Goal: Task Accomplishment & Management: Manage account settings

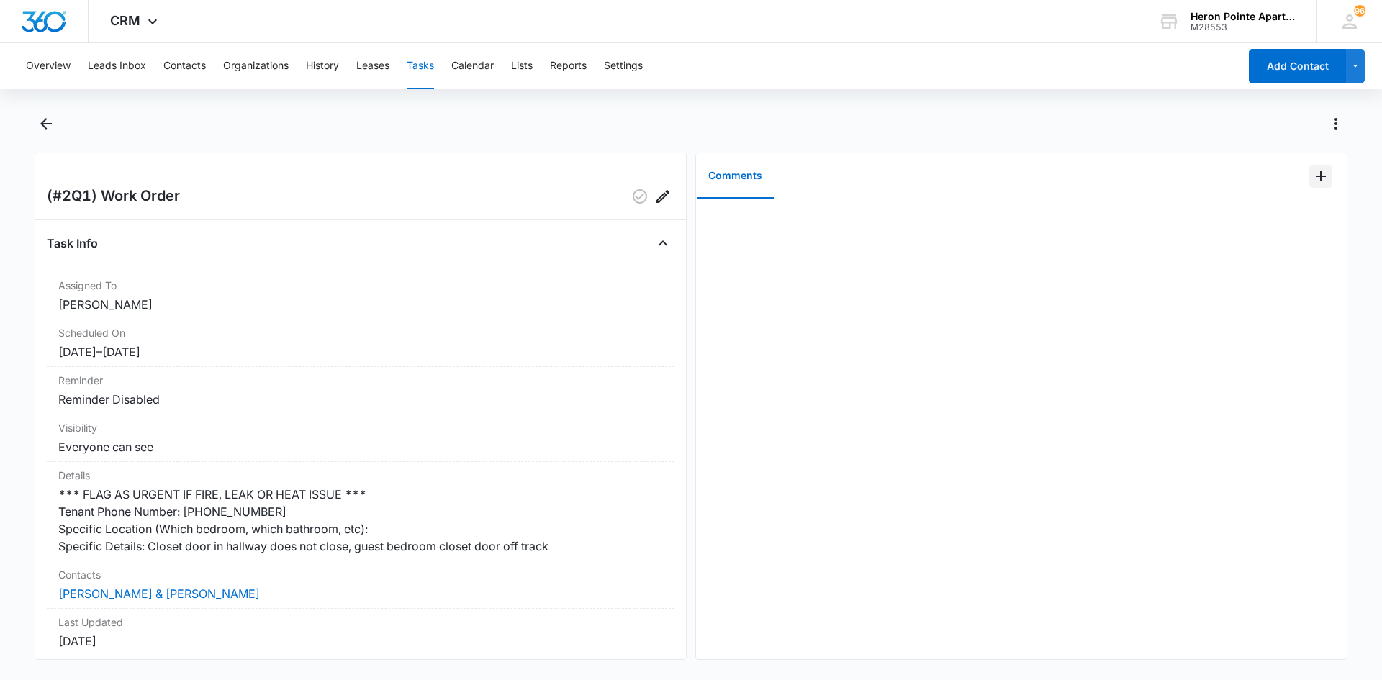
click at [1313, 175] on icon "Add Comment" at bounding box center [1321, 176] width 17 height 17
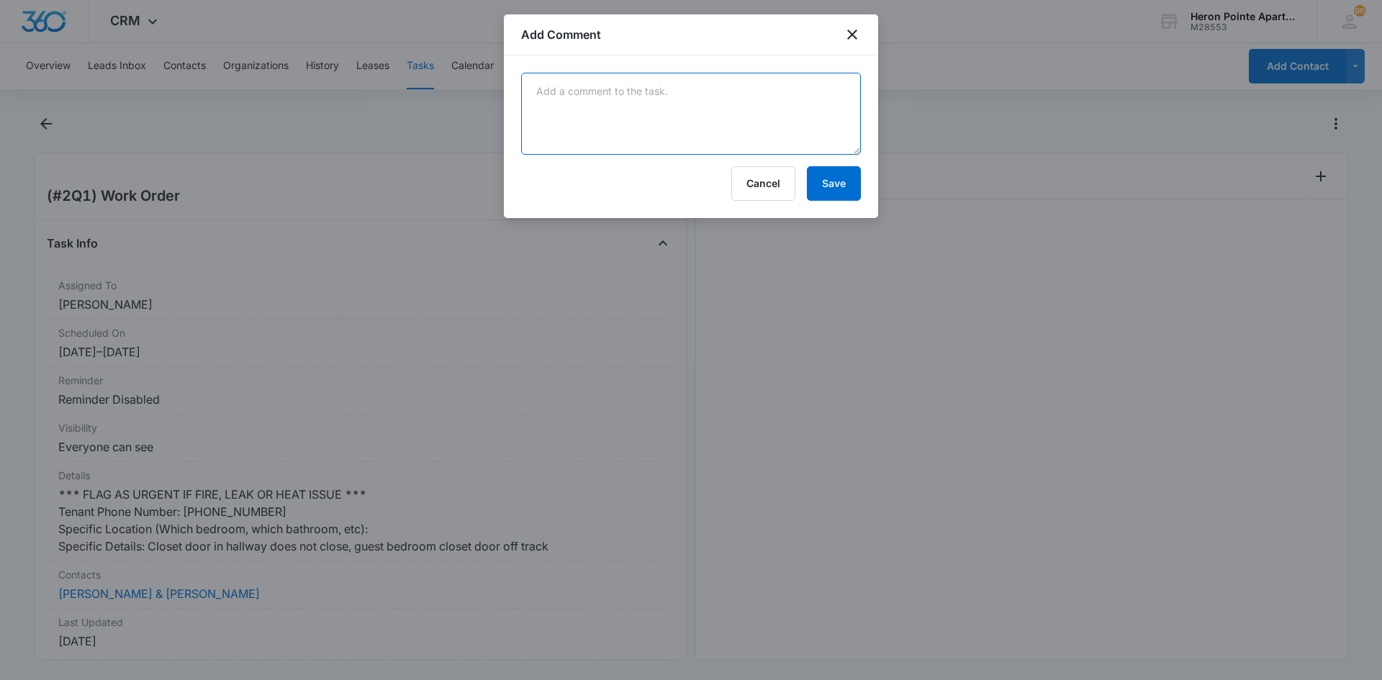
click at [641, 101] on textarea at bounding box center [691, 114] width 340 height 82
type textarea "Adjusted hall closet door, bedroom closet doors were on tracks"
click at [840, 192] on button "Save" at bounding box center [834, 183] width 54 height 35
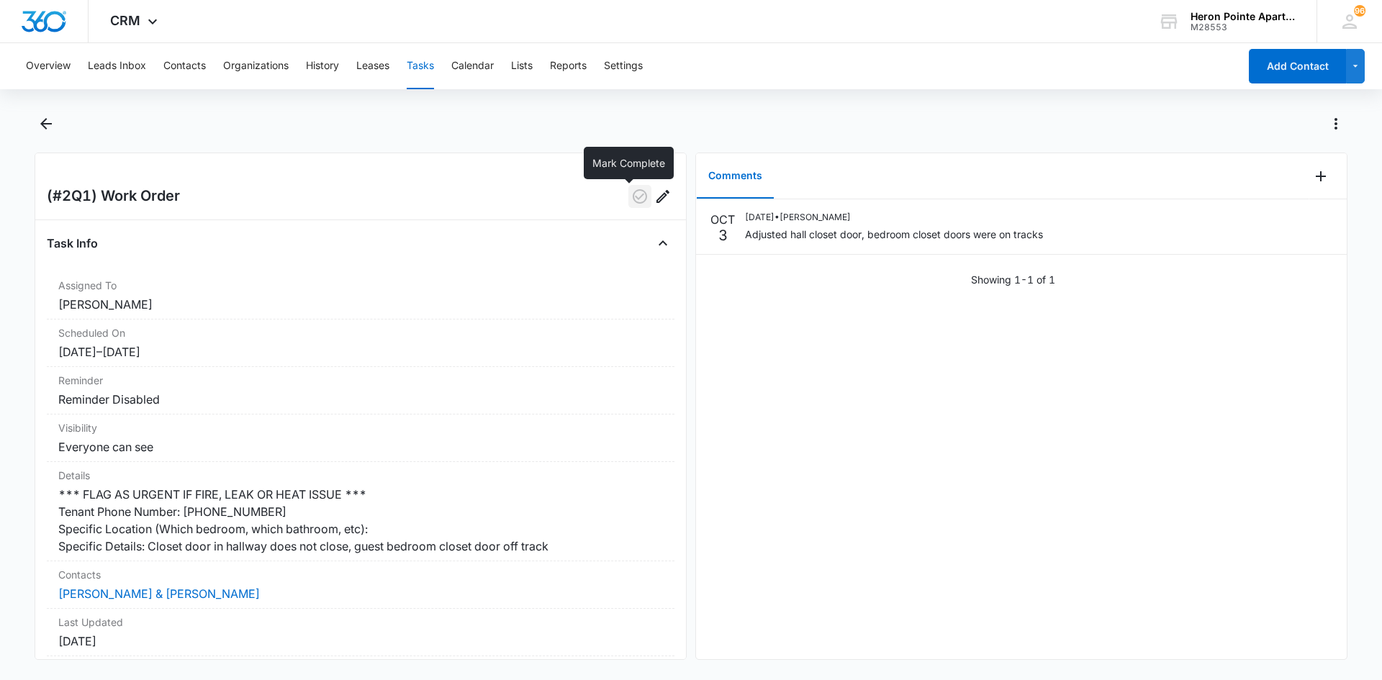
click at [631, 194] on icon "button" at bounding box center [639, 196] width 17 height 17
click at [427, 66] on button "Tasks" at bounding box center [420, 66] width 27 height 46
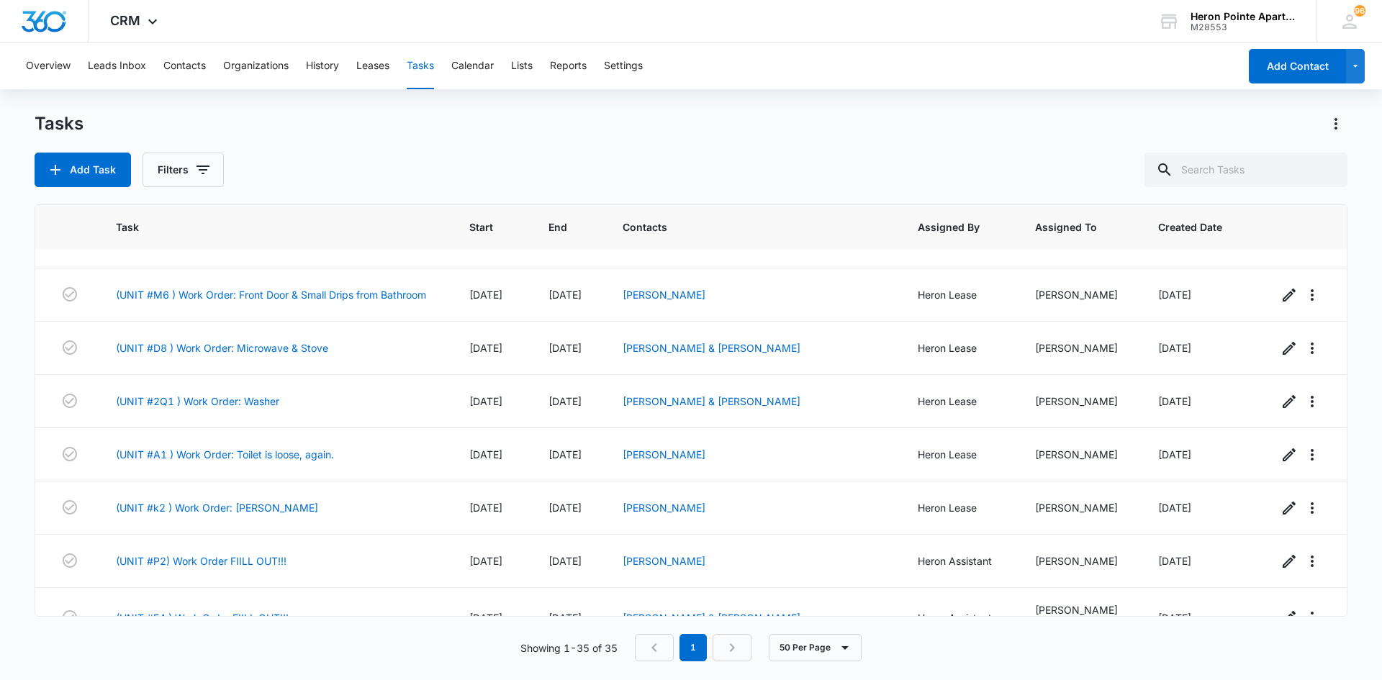
scroll to position [864, 0]
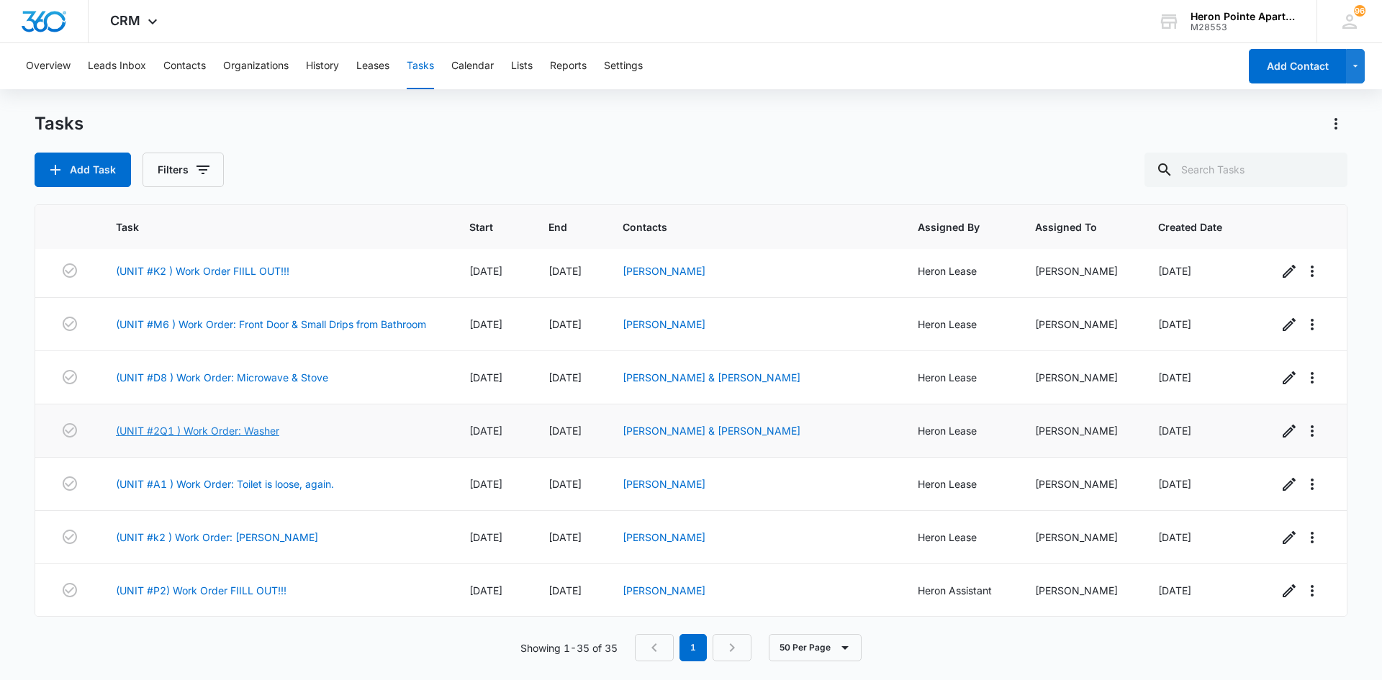
click at [258, 438] on link "(UNIT #2Q1 ) Work Order: Washer" at bounding box center [197, 430] width 163 height 15
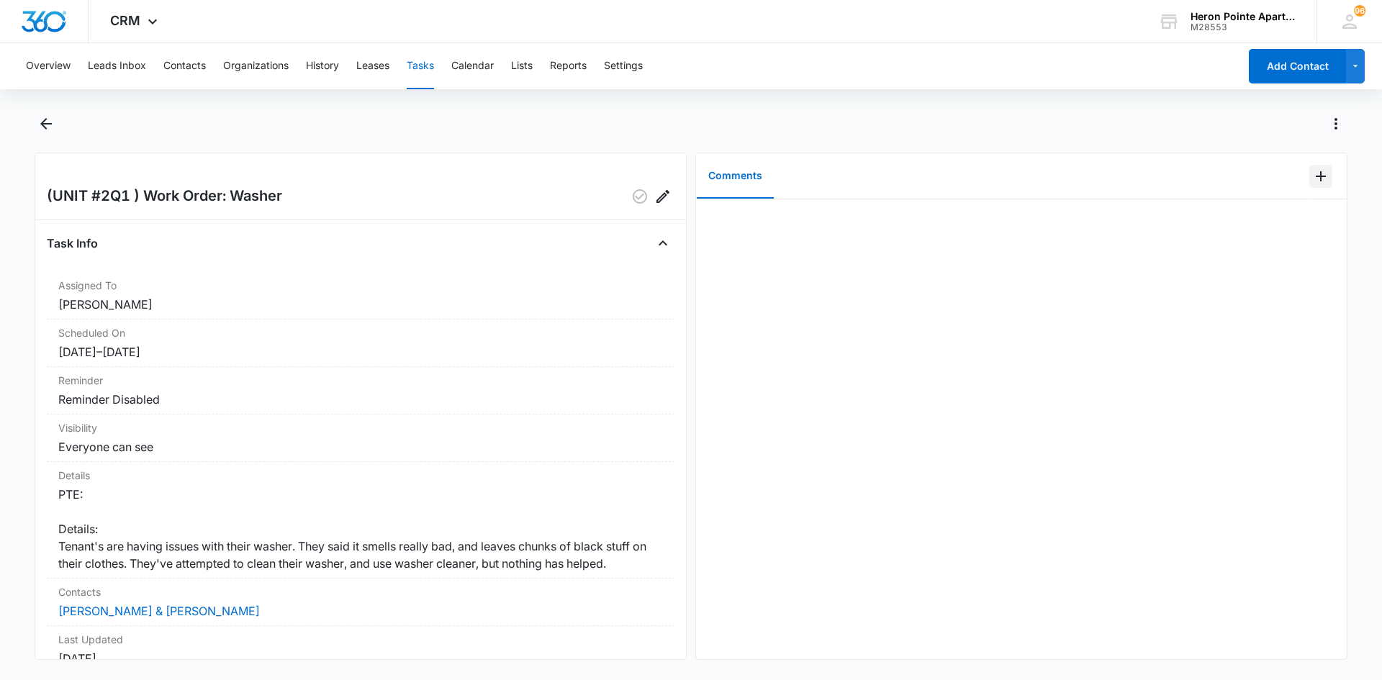
click at [1313, 174] on icon "Add Comment" at bounding box center [1321, 176] width 17 height 17
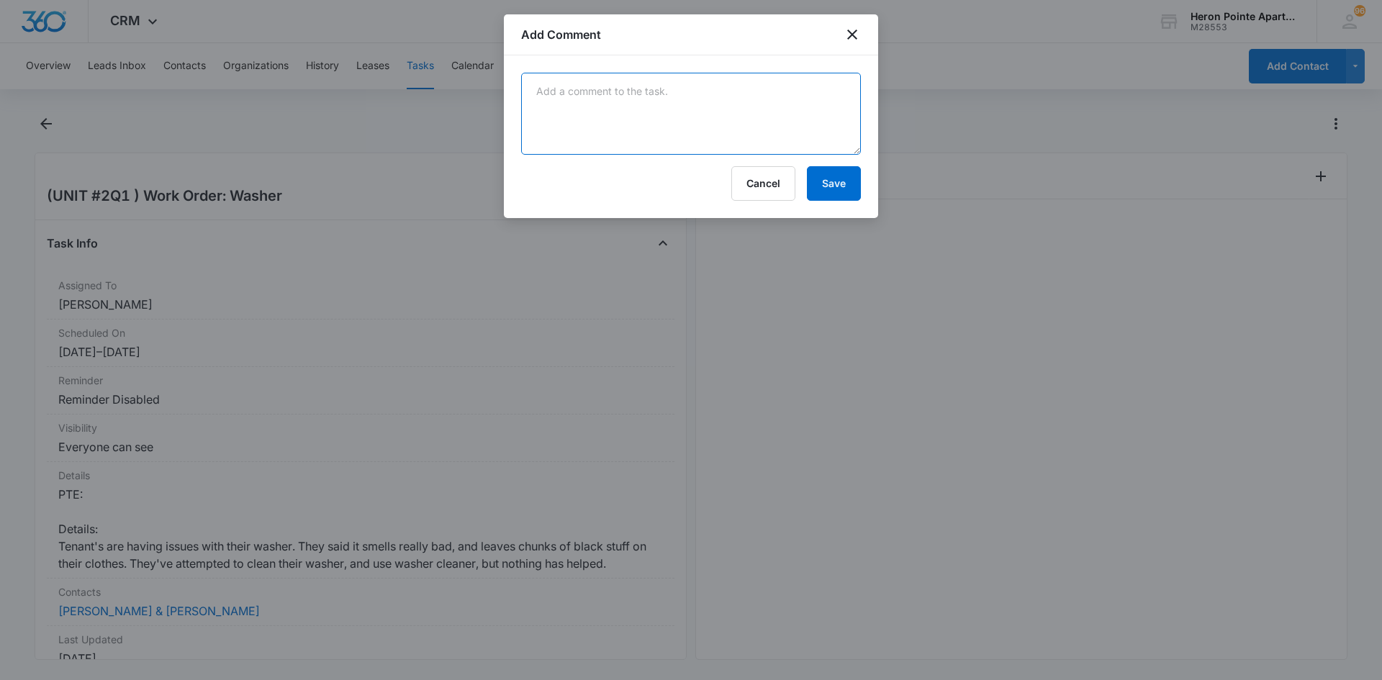
click at [663, 118] on textarea at bounding box center [691, 114] width 340 height 82
type textarea "Ran clean cycle on washer with double dose of washer cleaner"
click at [847, 177] on button "Save" at bounding box center [834, 183] width 54 height 35
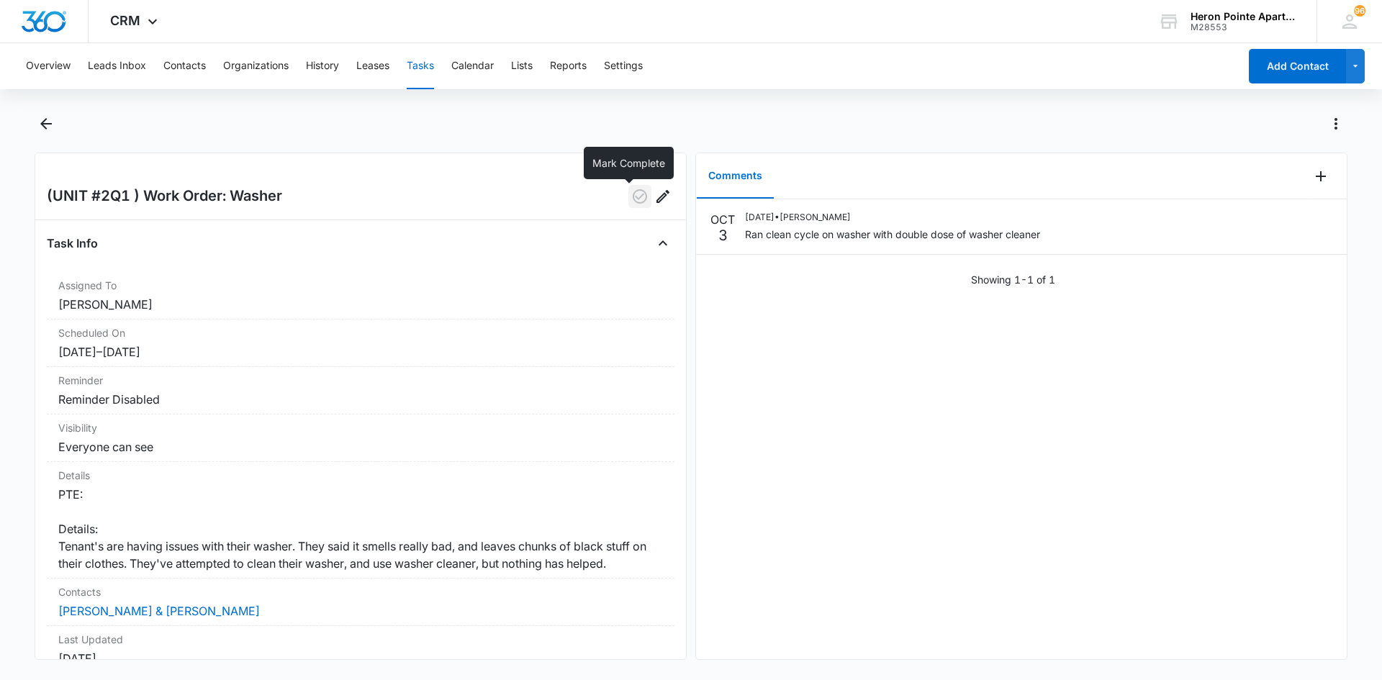
click at [631, 199] on icon "button" at bounding box center [639, 196] width 17 height 17
click at [426, 65] on button "Tasks" at bounding box center [420, 66] width 27 height 46
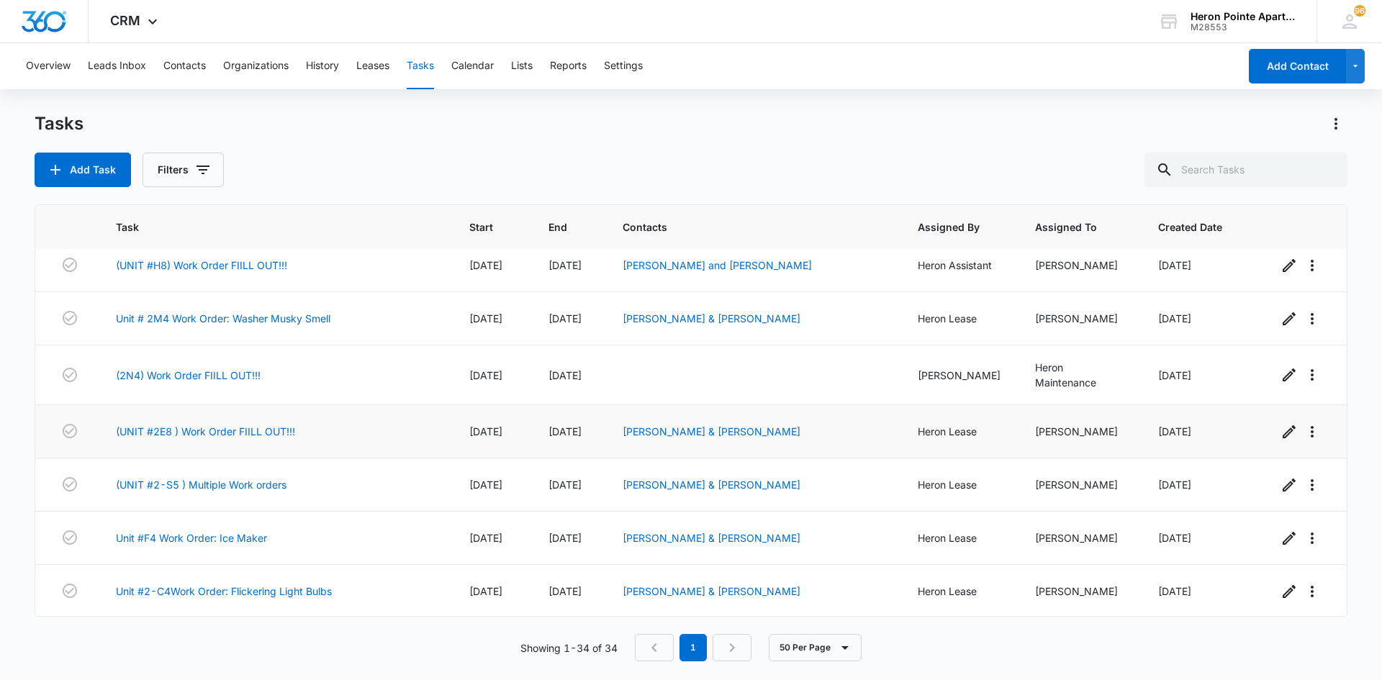
scroll to position [325, 0]
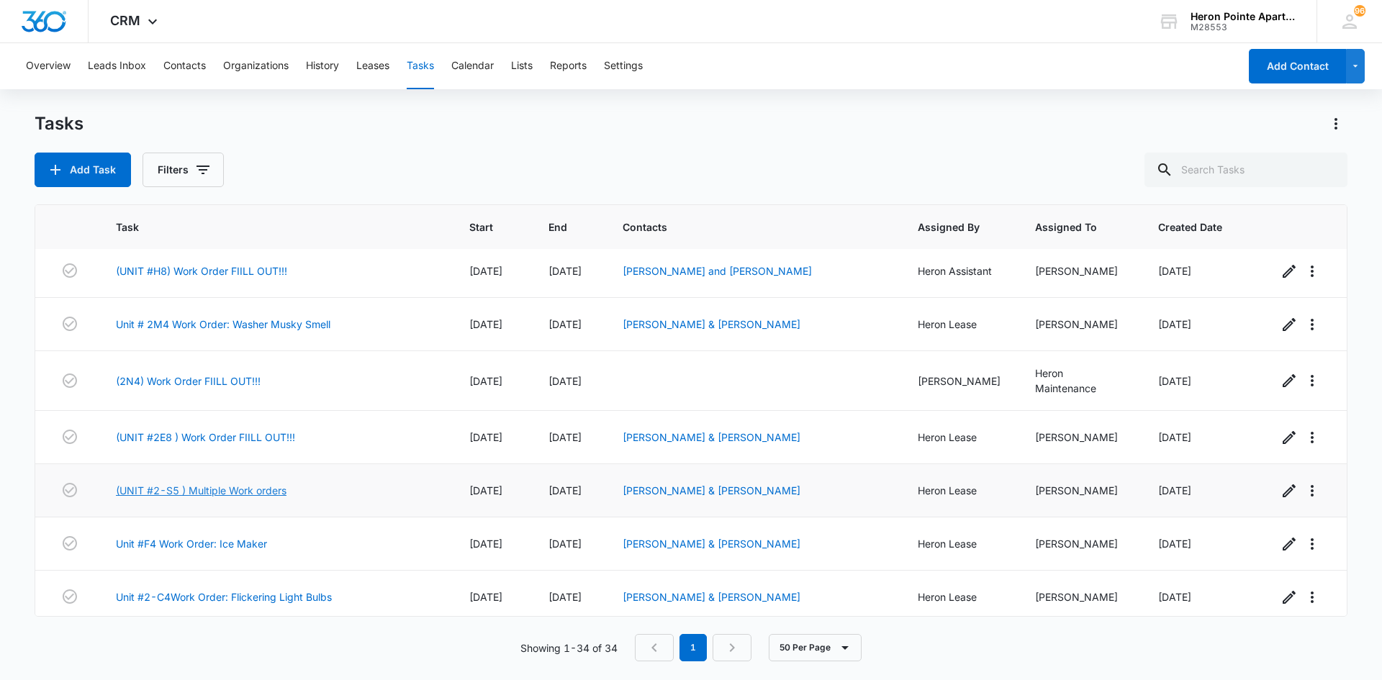
click at [226, 498] on link "(UNIT #2-S5 ) Multiple Work orders" at bounding box center [201, 490] width 171 height 15
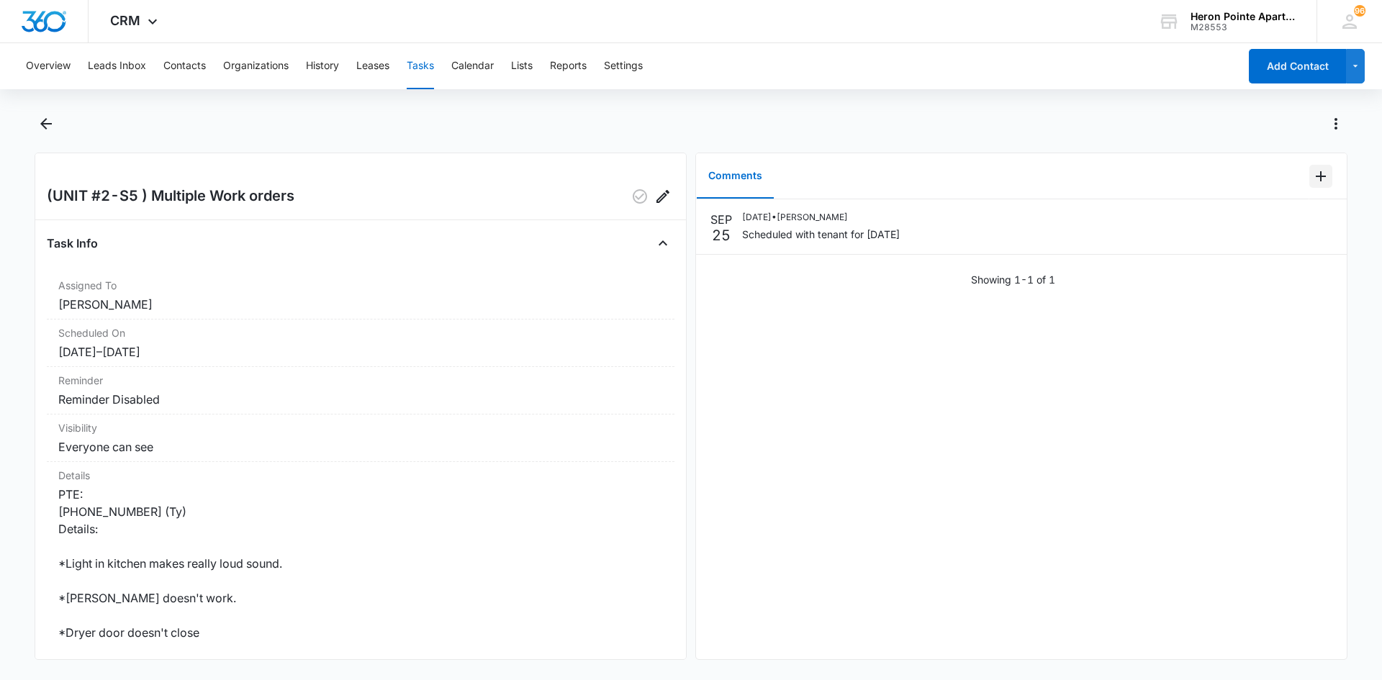
click at [1313, 171] on icon "Add Comment" at bounding box center [1321, 176] width 17 height 17
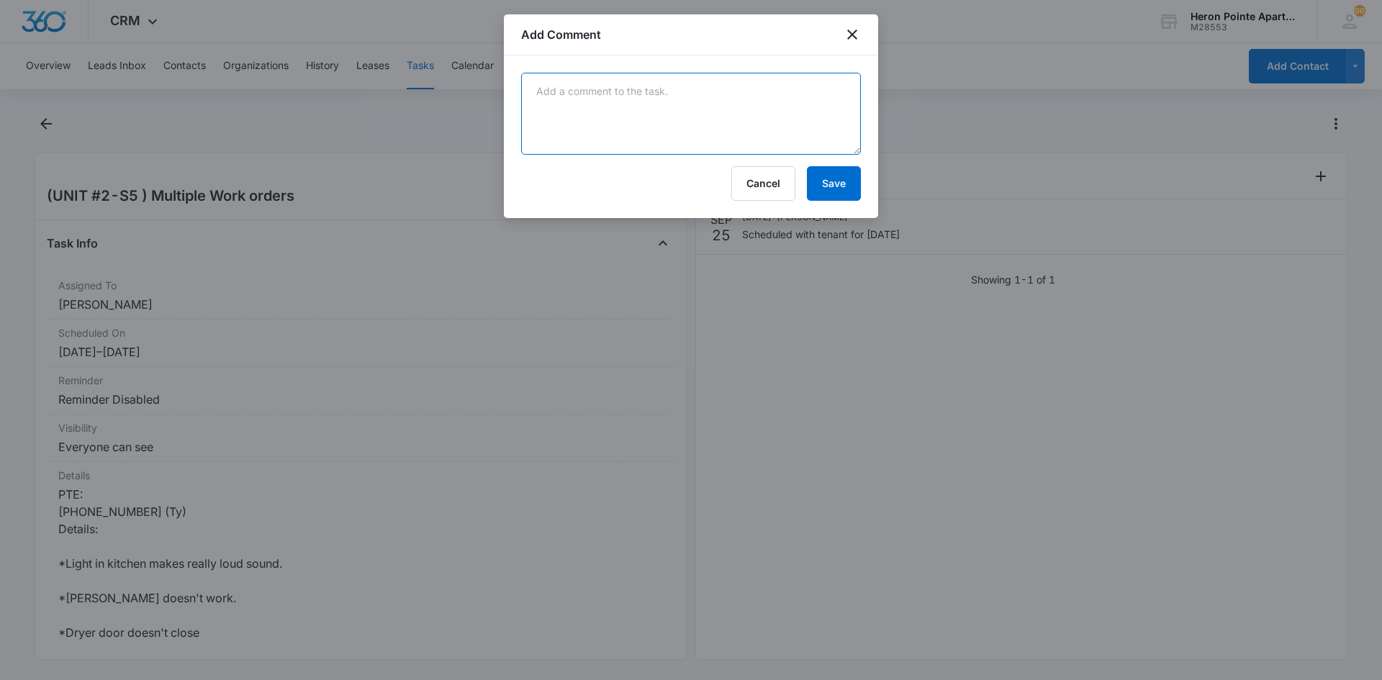
click at [621, 104] on textarea at bounding box center [691, 114] width 340 height 82
type textarea "All items completed except dryer door, dryer door is scheduled with J&D for rep…"
click at [832, 184] on button "Save" at bounding box center [834, 183] width 54 height 35
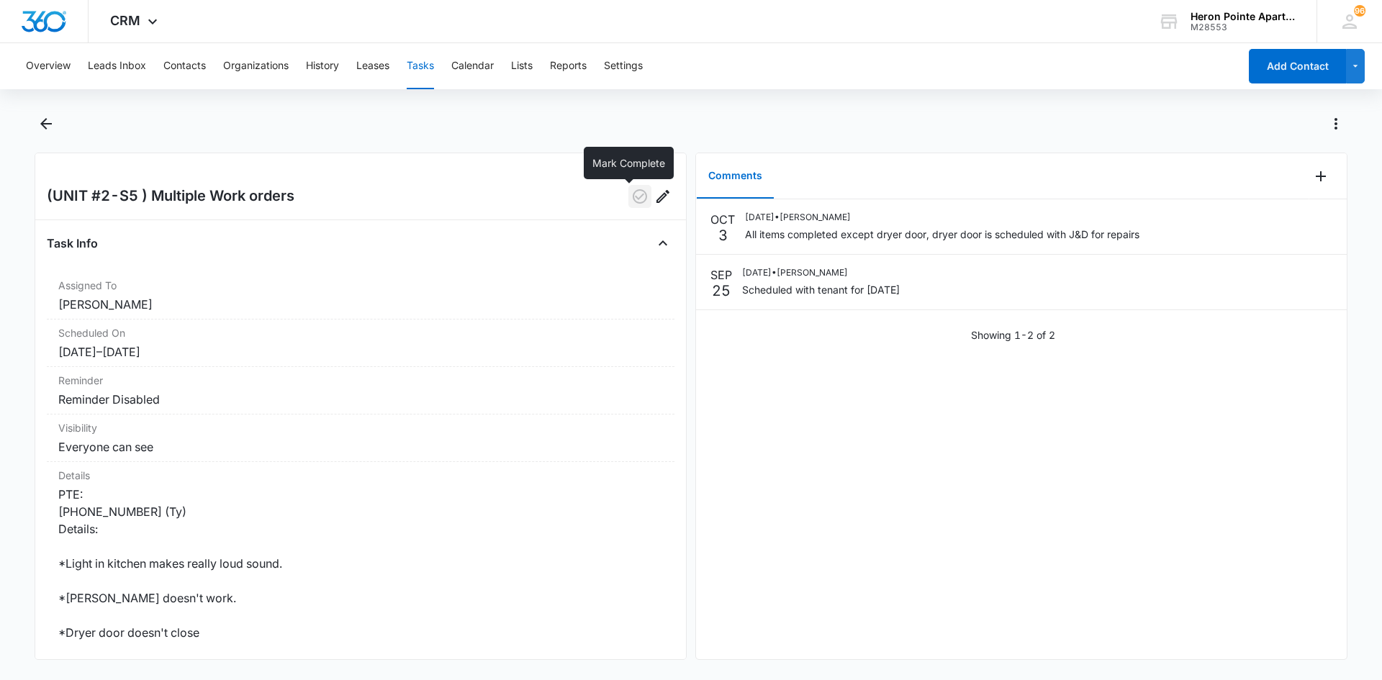
click at [633, 196] on icon "button" at bounding box center [640, 196] width 14 height 14
click at [422, 60] on button "Tasks" at bounding box center [420, 66] width 27 height 46
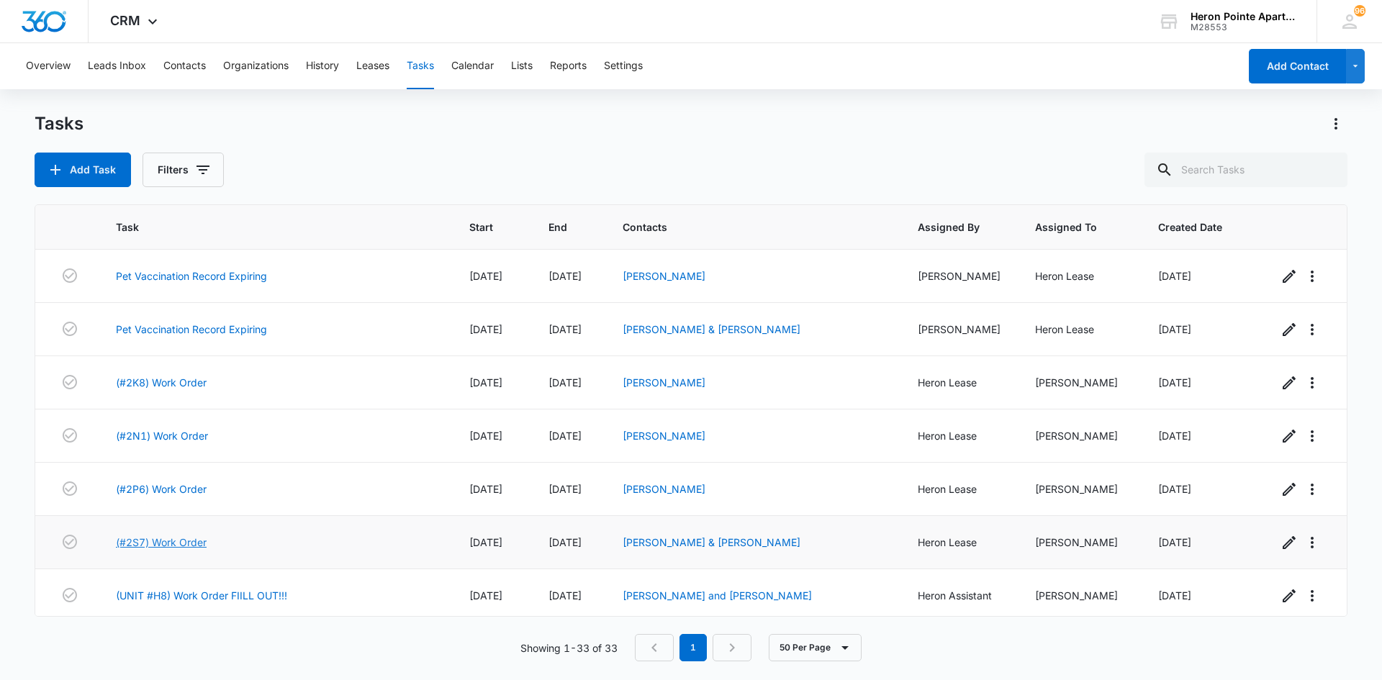
click at [174, 550] on link "(#2S7) Work Order" at bounding box center [161, 542] width 91 height 15
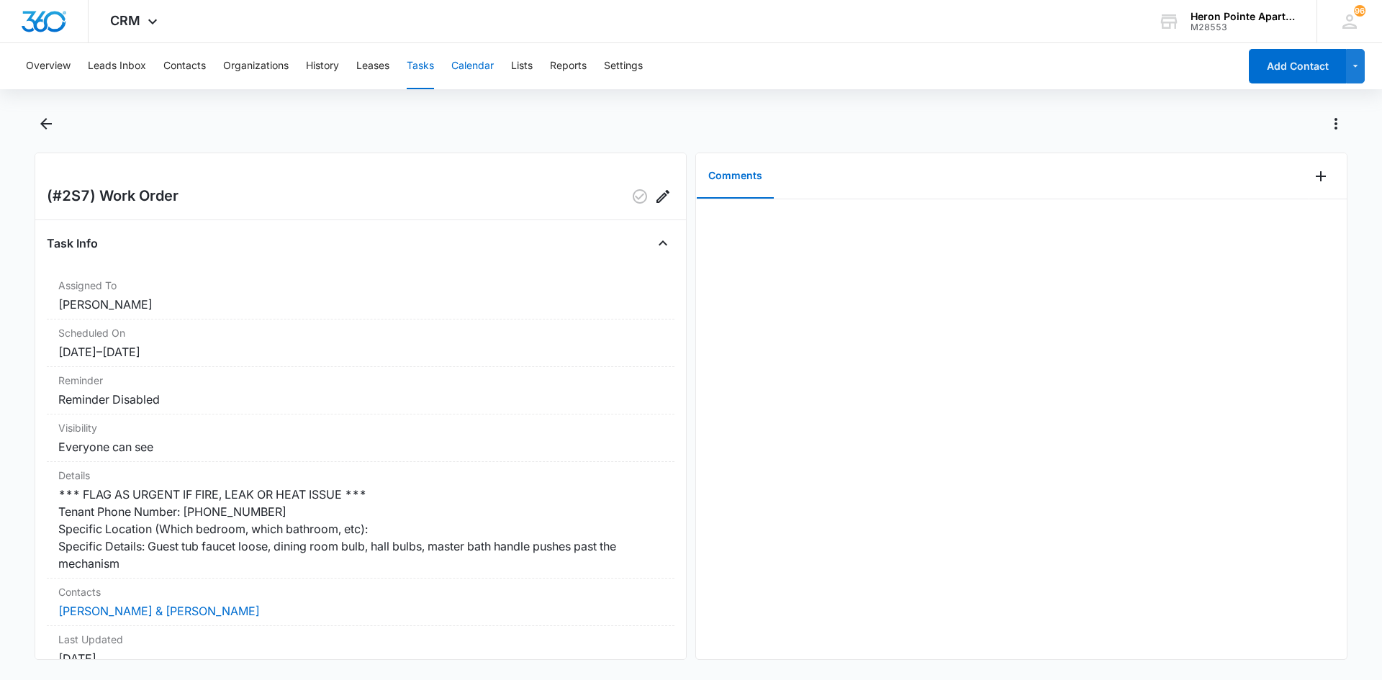
click at [494, 66] on button "Calendar" at bounding box center [472, 66] width 42 height 46
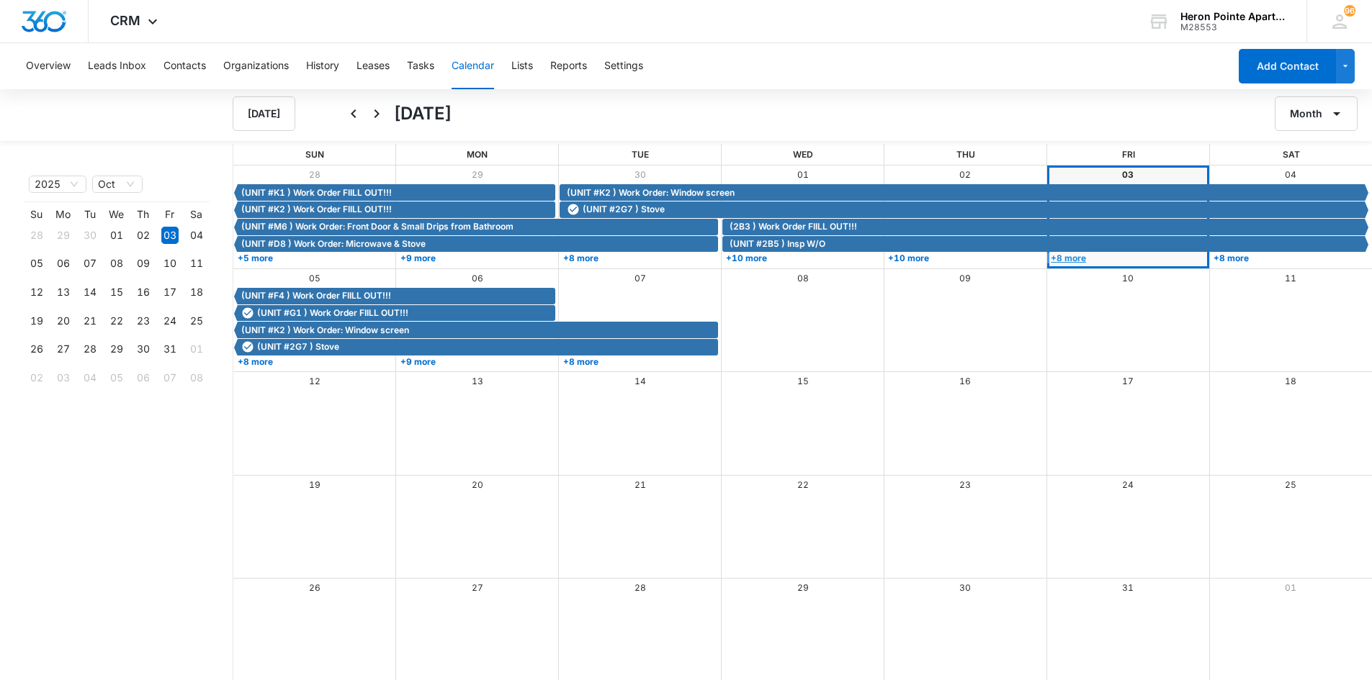
click at [1077, 259] on link "+8 more" at bounding box center [1126, 258] width 158 height 11
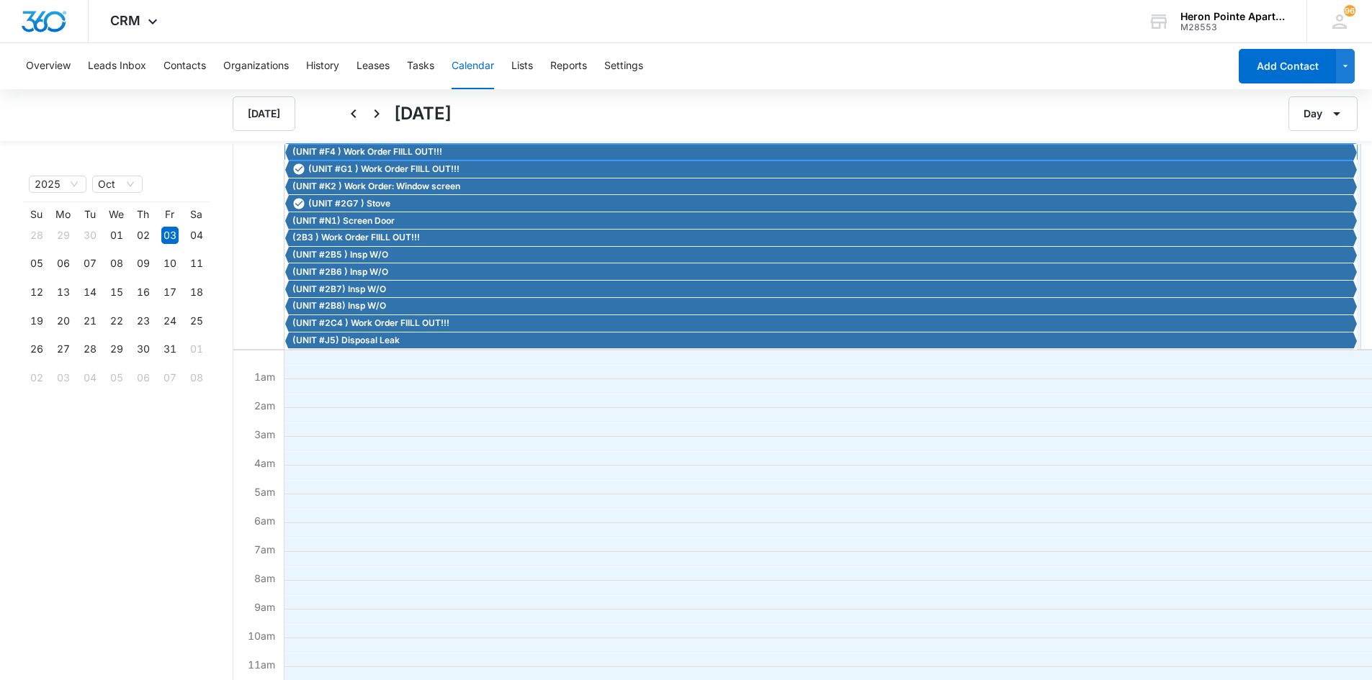
click at [379, 148] on span "(UNIT #F4 ) Work Order FIILL OUT!!!" at bounding box center [367, 151] width 150 height 13
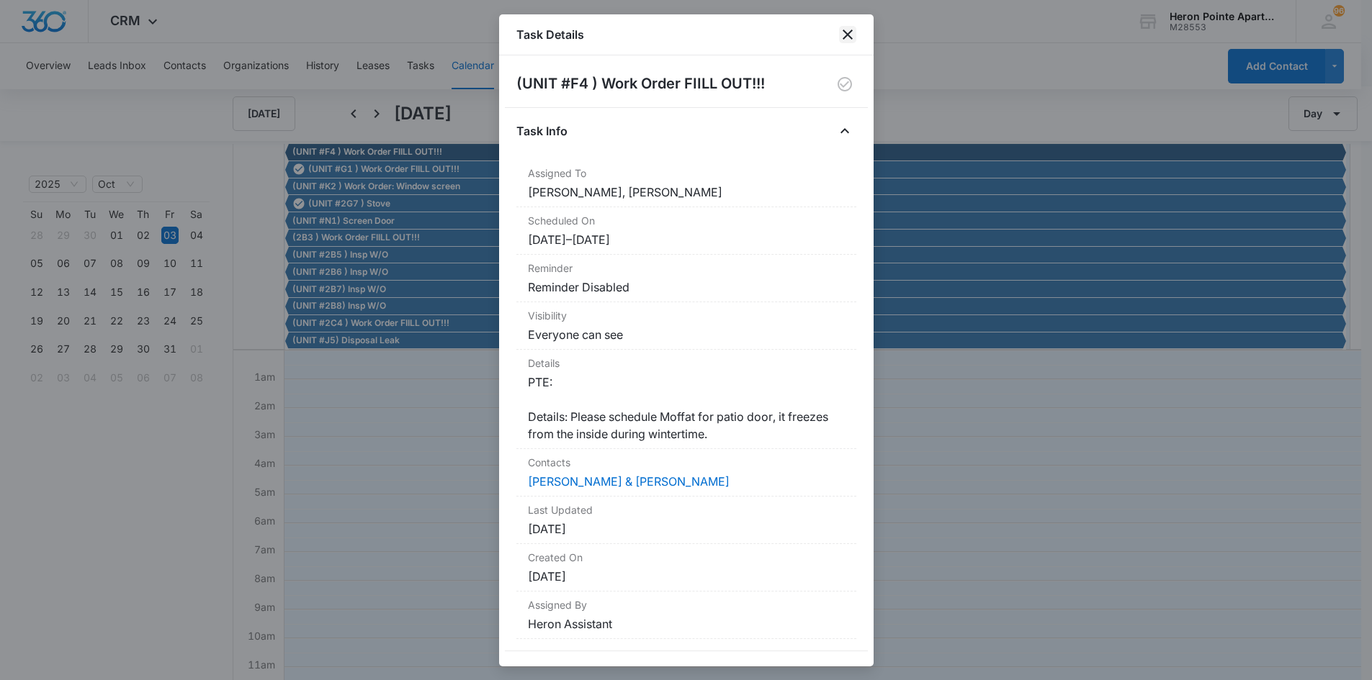
click at [849, 34] on icon "close" at bounding box center [847, 34] width 17 height 17
